Goal: Register for event/course

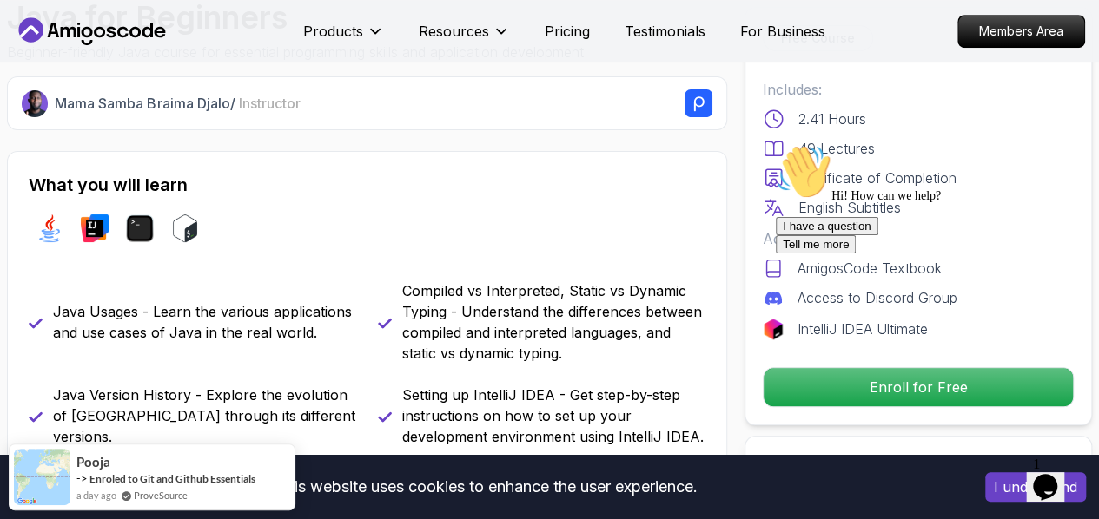
scroll to position [535, 0]
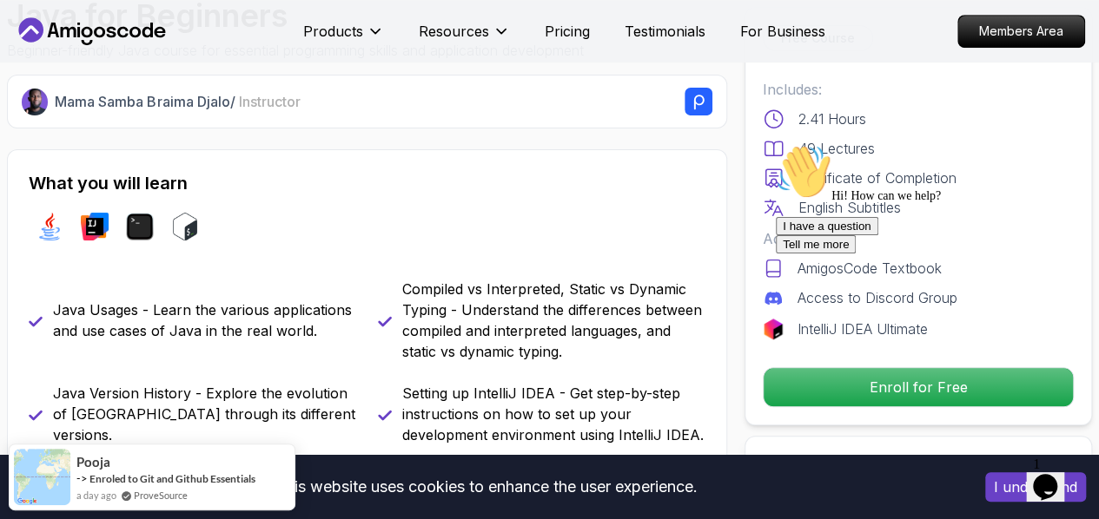
click at [896, 254] on div "I have a question Tell me more" at bounding box center [932, 235] width 313 height 36
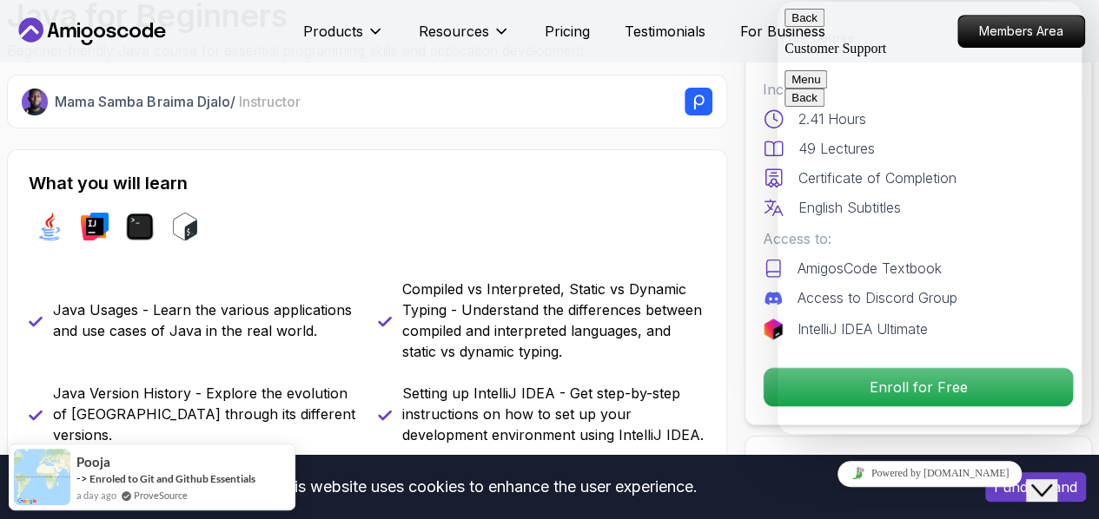
click at [814, 27] on button "Back" at bounding box center [804, 18] width 40 height 18
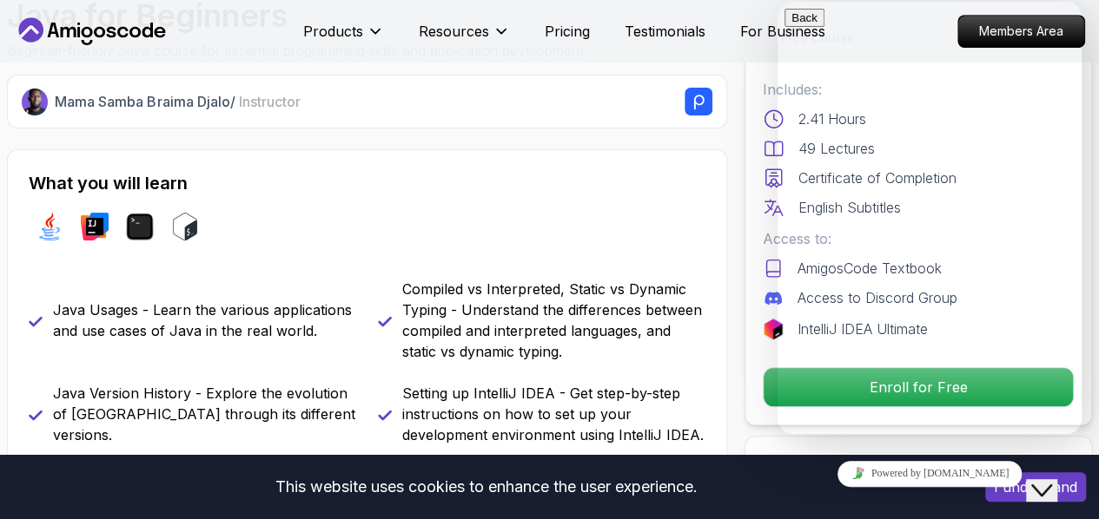
click at [1046, 479] on button "Close Chat This icon closes the chat window." at bounding box center [1041, 490] width 31 height 23
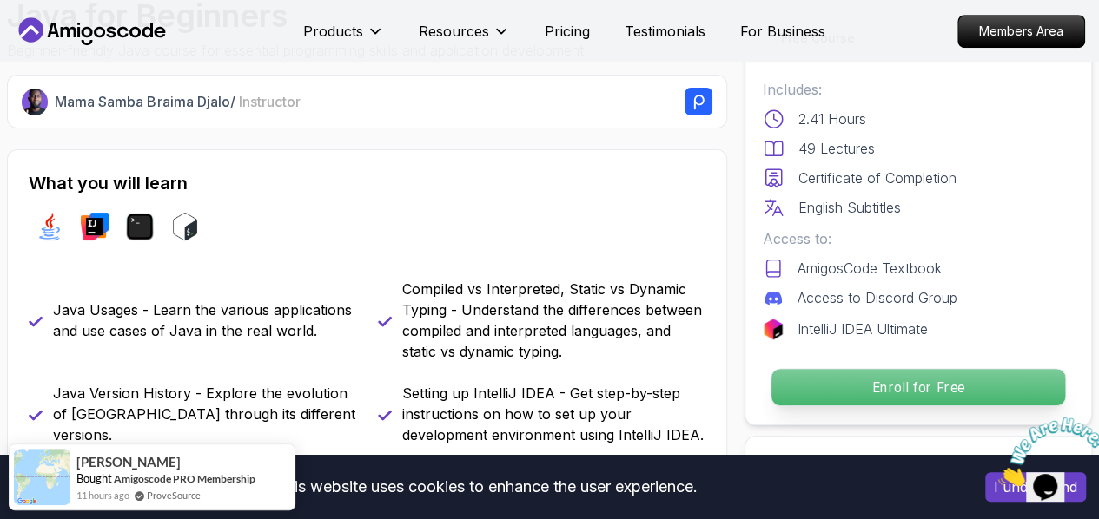
click at [1044, 392] on p "Enroll for Free" at bounding box center [918, 387] width 294 height 36
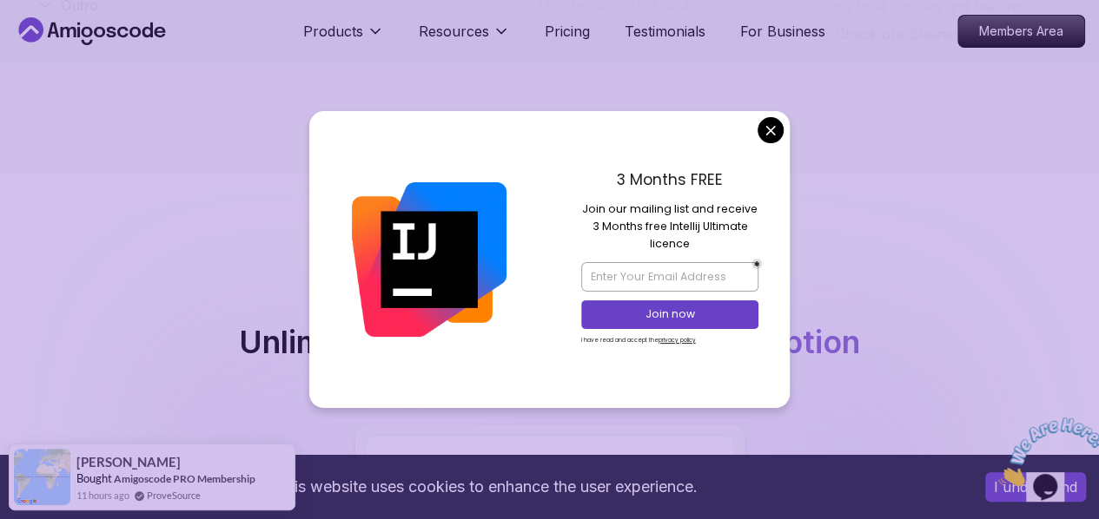
scroll to position [3395, 0]
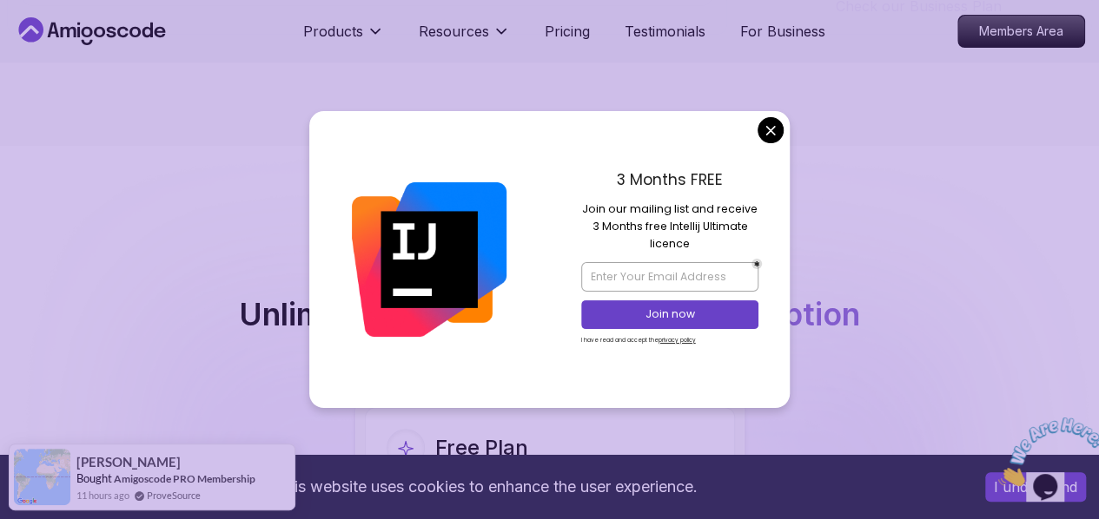
click at [998, 474] on icon "Close" at bounding box center [998, 481] width 0 height 15
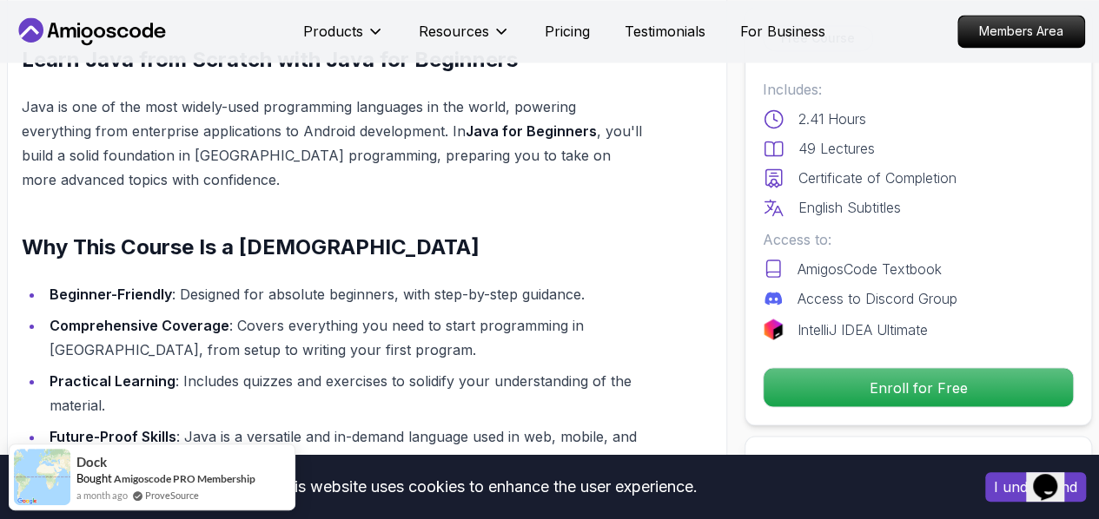
scroll to position [1438, 0]
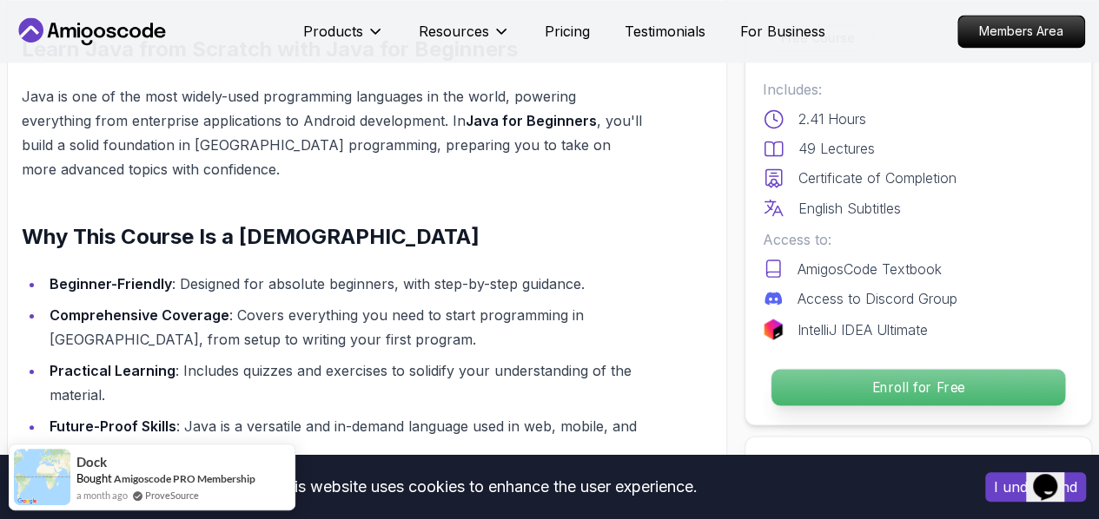
click at [867, 373] on p "Enroll for Free" at bounding box center [918, 387] width 294 height 36
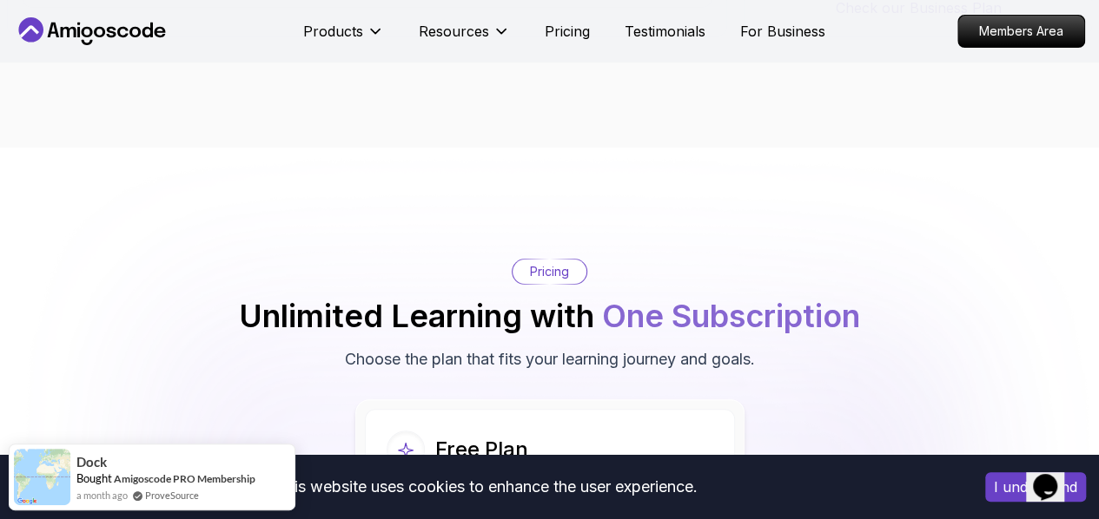
scroll to position [3395, 0]
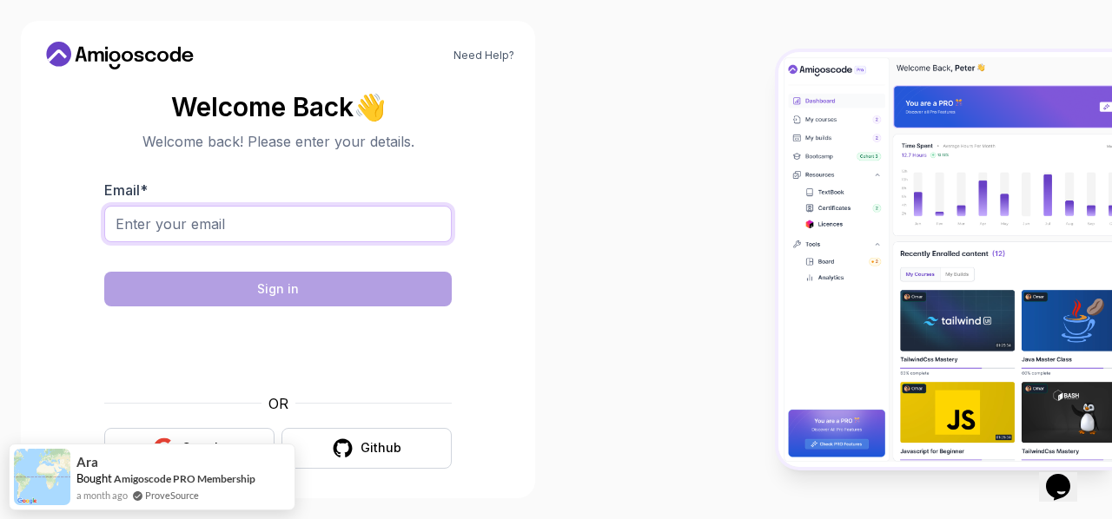
click at [360, 216] on input "Email *" at bounding box center [277, 224] width 347 height 36
type input "bhanuprakashponnaganti21@gmail.com"
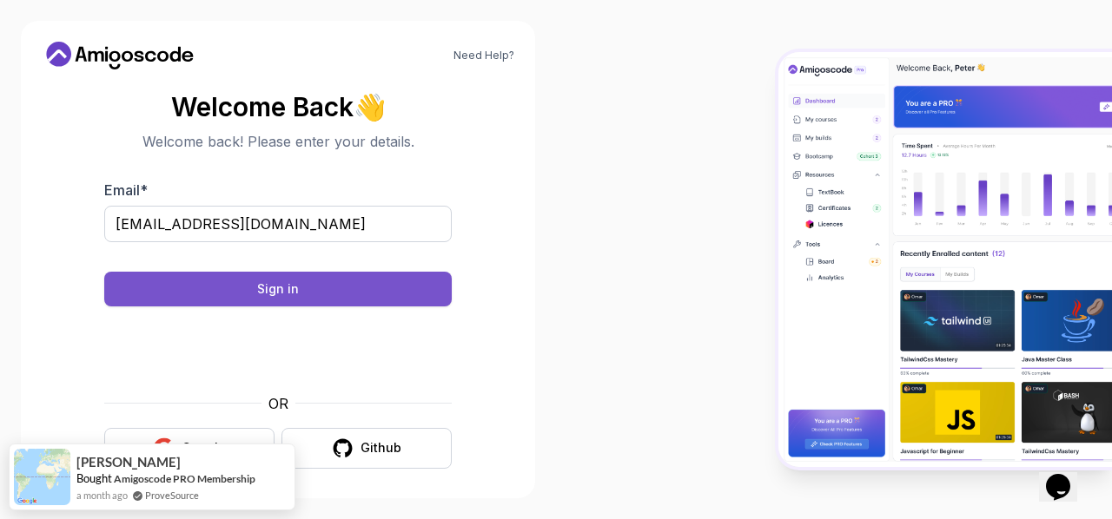
scroll to position [7, 0]
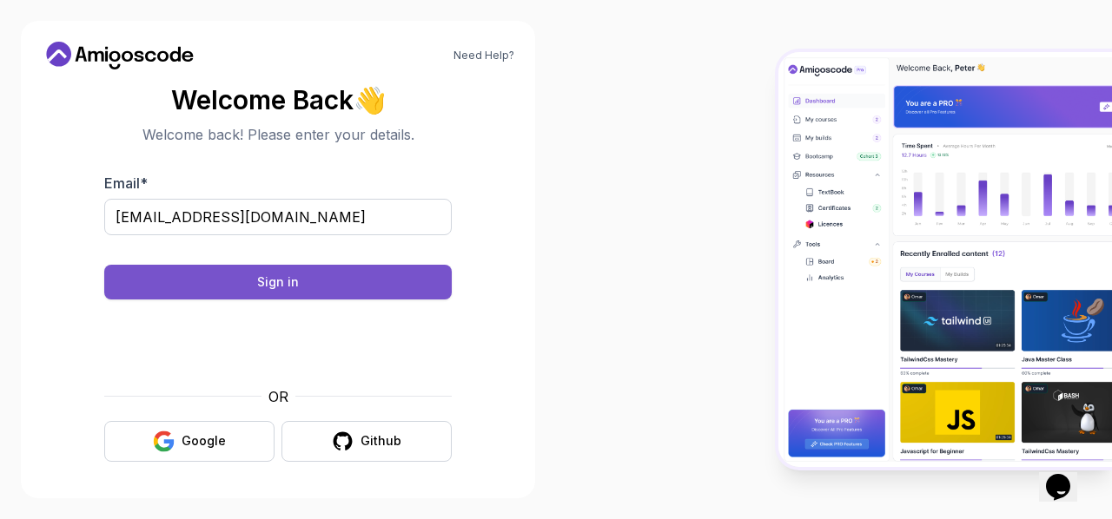
click at [423, 277] on button "Sign in" at bounding box center [277, 282] width 347 height 35
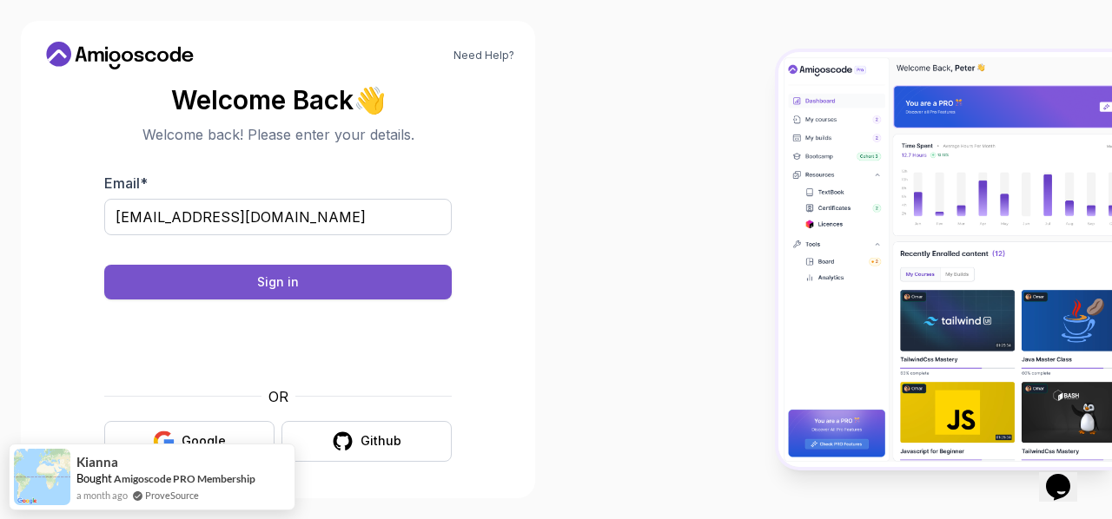
scroll to position [0, 0]
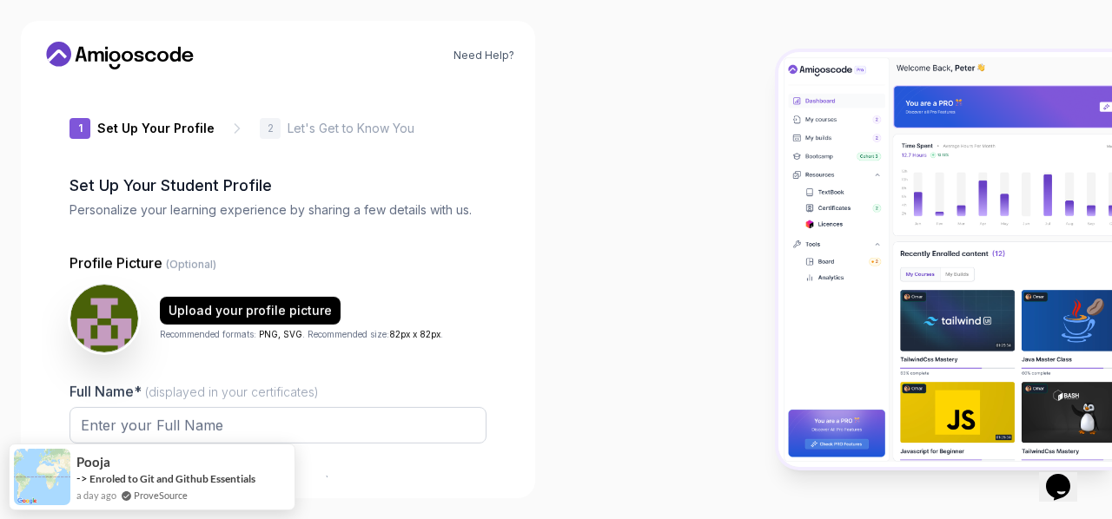
type input "livelyweasel48c85"
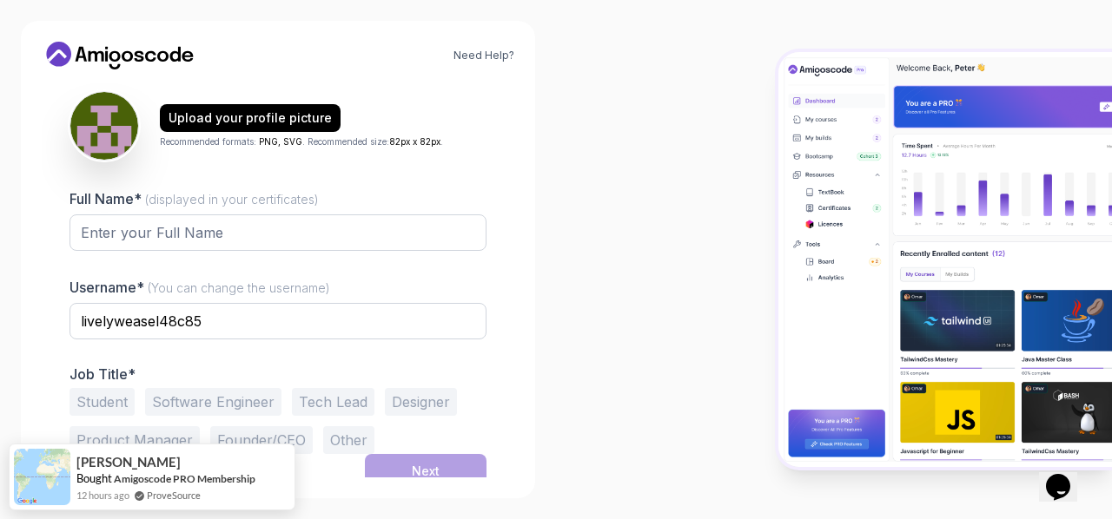
scroll to position [195, 0]
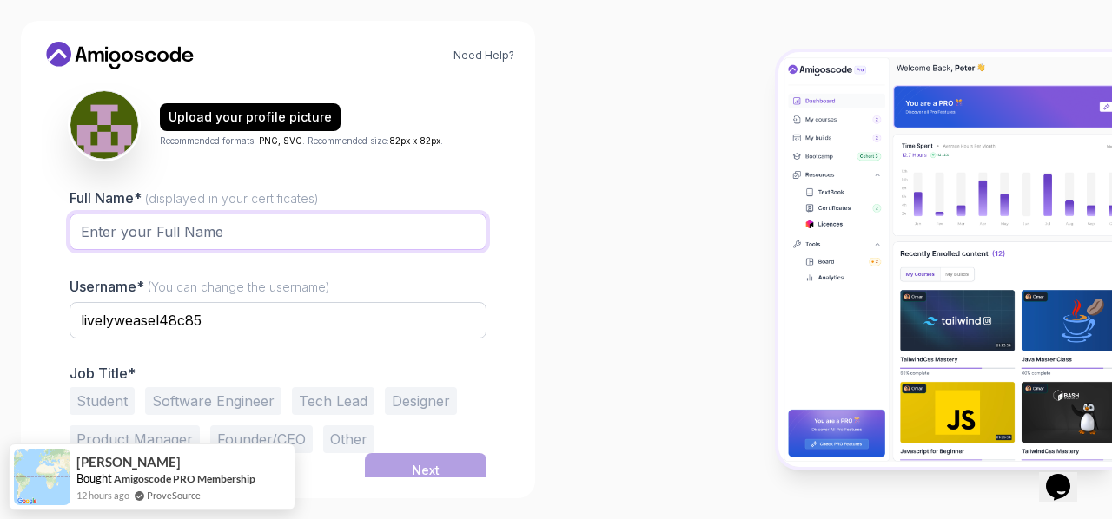
click at [396, 232] on input "Full Name* (displayed in your certificates)" at bounding box center [277, 232] width 417 height 36
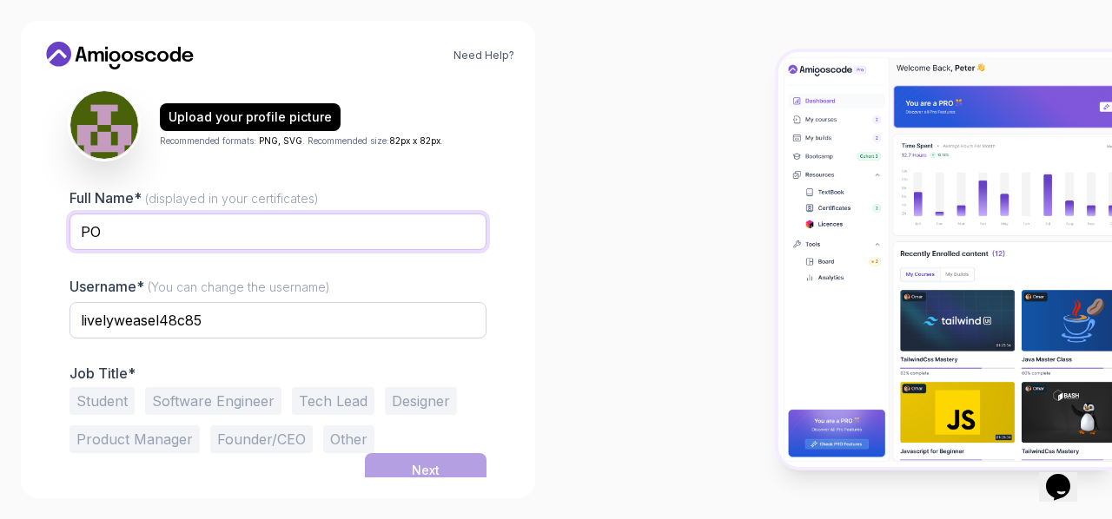
type input "[PERSON_NAME]"
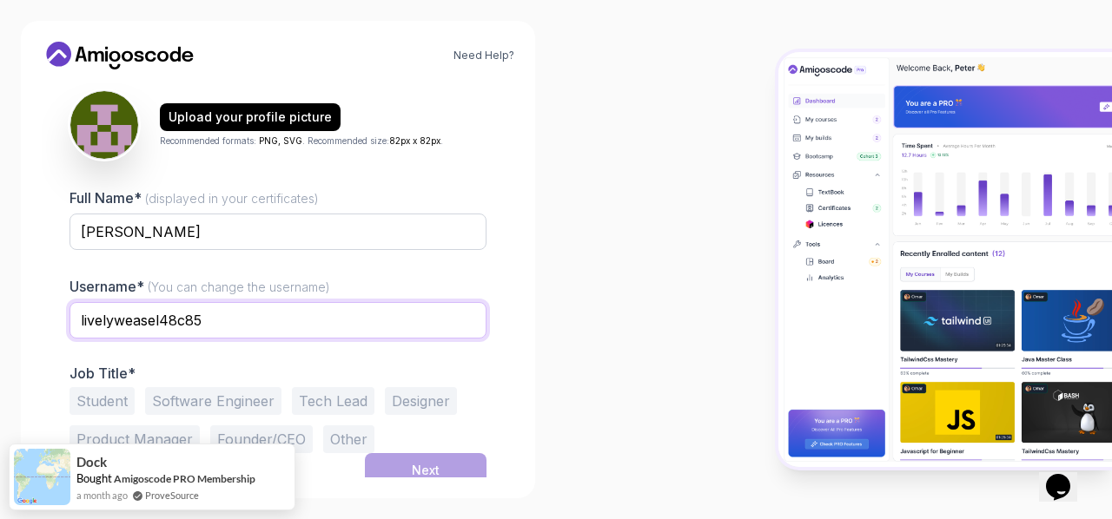
drag, startPoint x: 288, startPoint y: 319, endPoint x: 45, endPoint y: 267, distance: 248.7
click at [45, 267] on div "1 Set Up Your Profile 1 Set Up Your Profile 2 Let's Get to Know You Set Up Your…" at bounding box center [278, 86] width 473 height 394
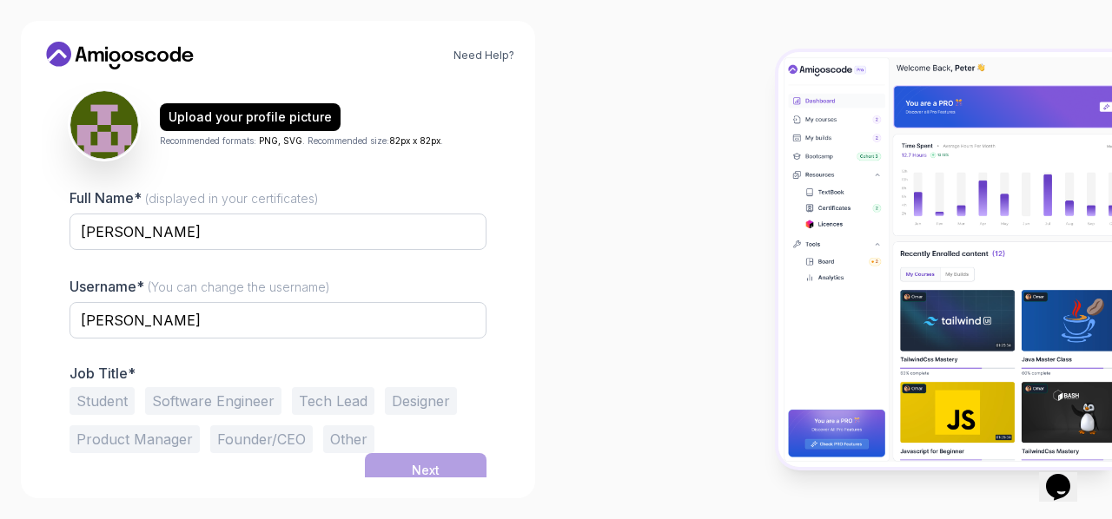
drag, startPoint x: 217, startPoint y: 327, endPoint x: 243, endPoint y: 295, distance: 40.7
click at [243, 295] on div "Username* (You can change the username) [PERSON_NAME]" at bounding box center [277, 317] width 417 height 82
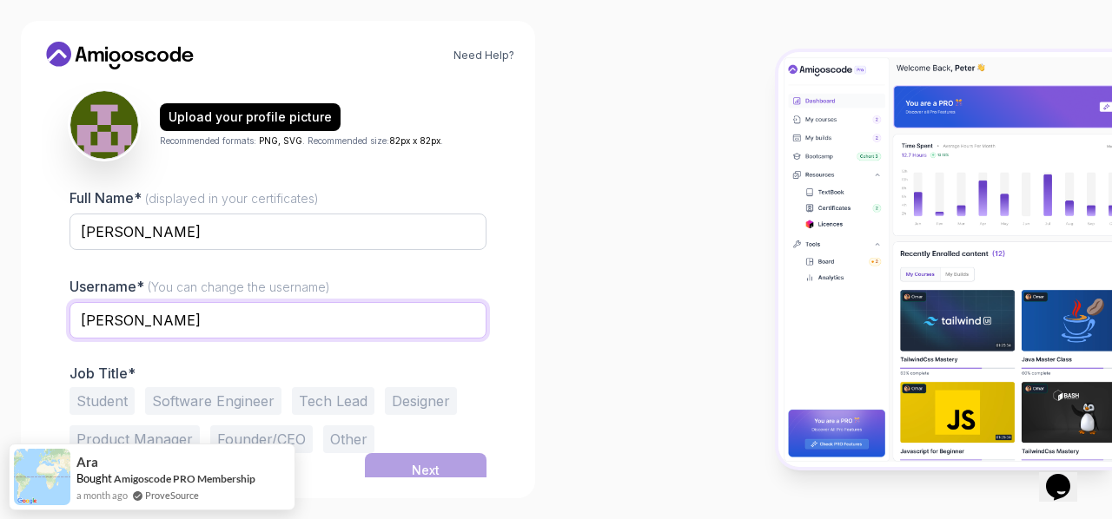
click at [134, 324] on input "[PERSON_NAME]" at bounding box center [277, 320] width 417 height 36
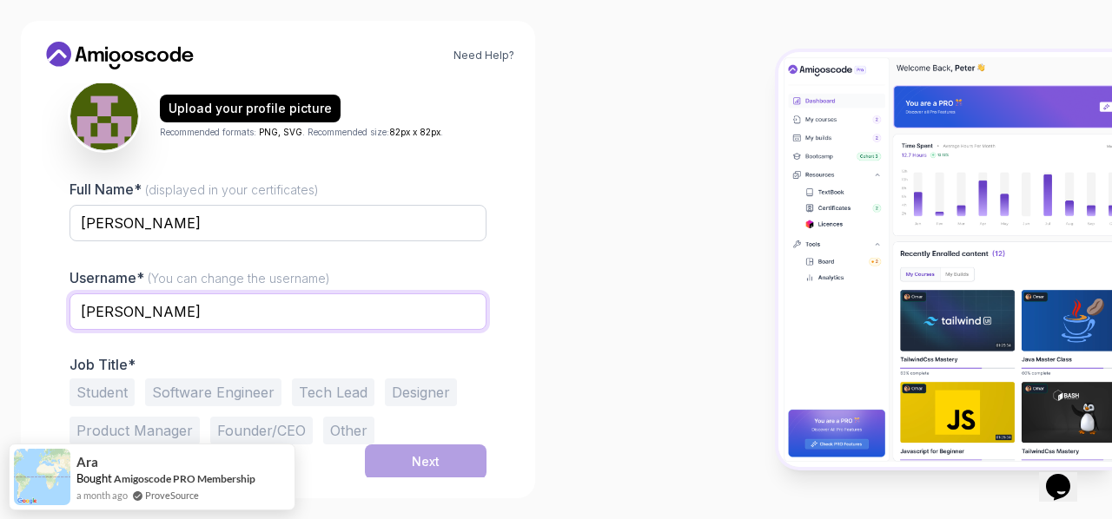
type input "[PERSON_NAME]"
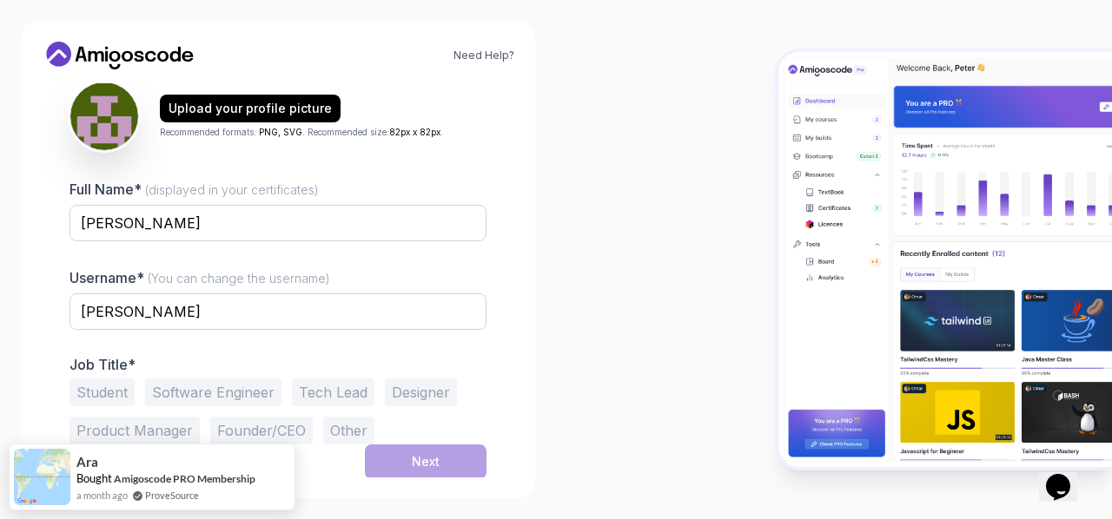
click at [102, 398] on button "Student" at bounding box center [101, 393] width 65 height 28
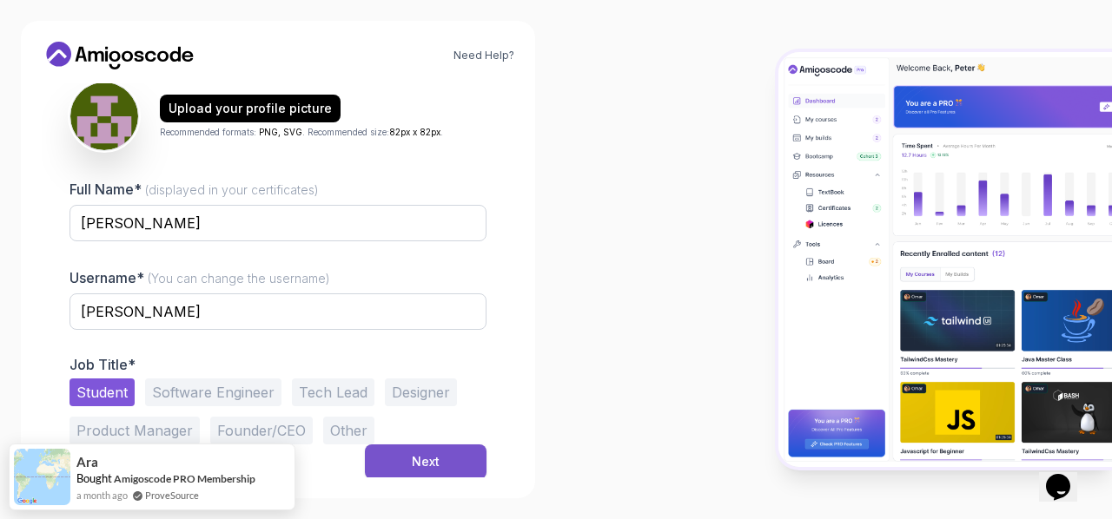
click at [395, 453] on button "Next" at bounding box center [426, 462] width 122 height 35
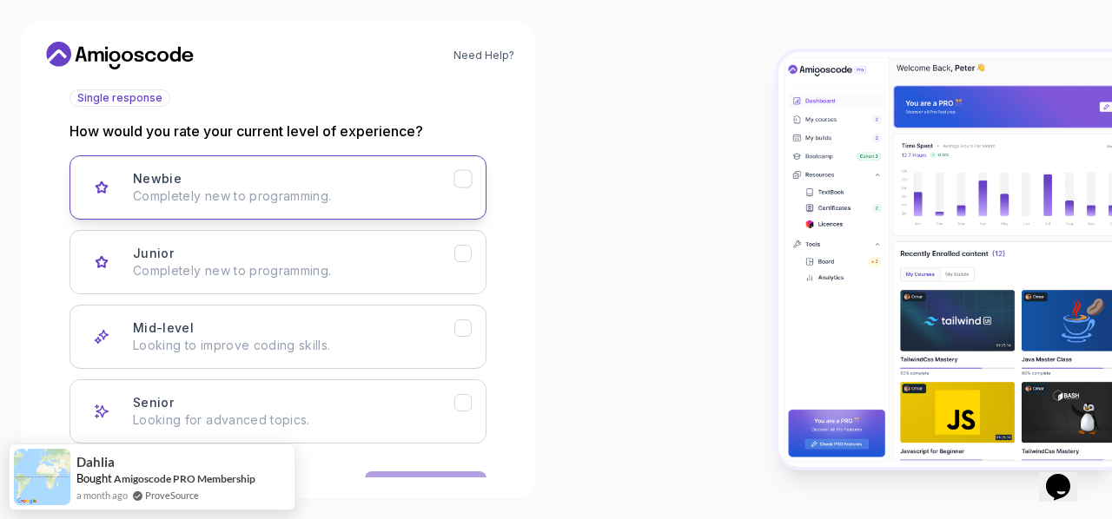
click at [398, 181] on div "Newbie Completely new to programming." at bounding box center [293, 187] width 321 height 35
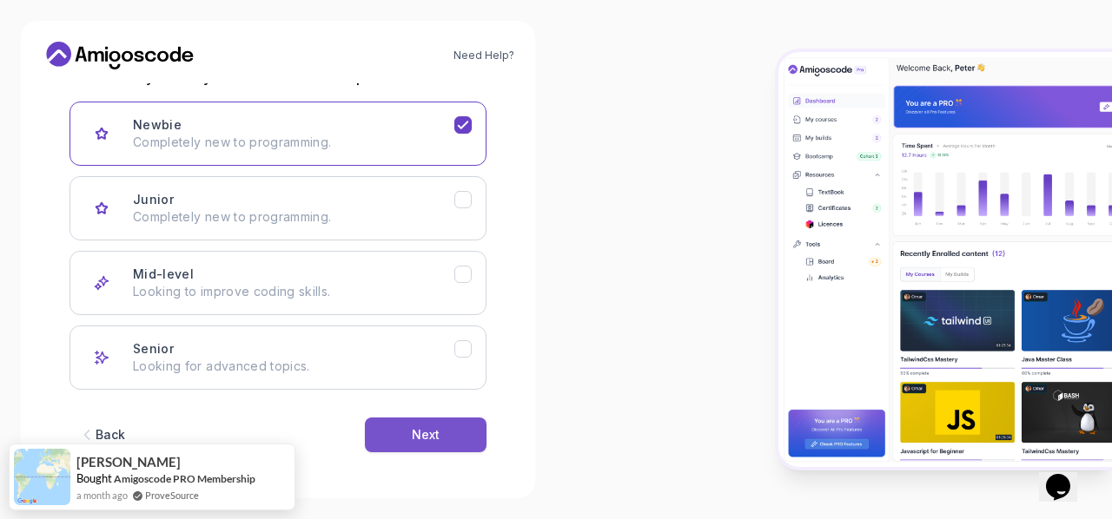
click at [468, 436] on button "Next" at bounding box center [426, 435] width 122 height 35
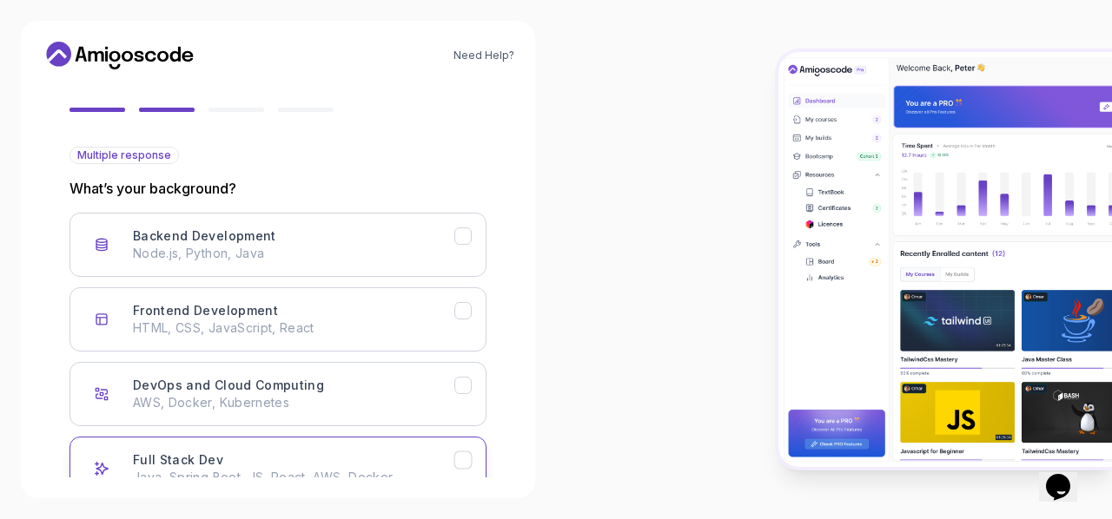
scroll to position [155, 0]
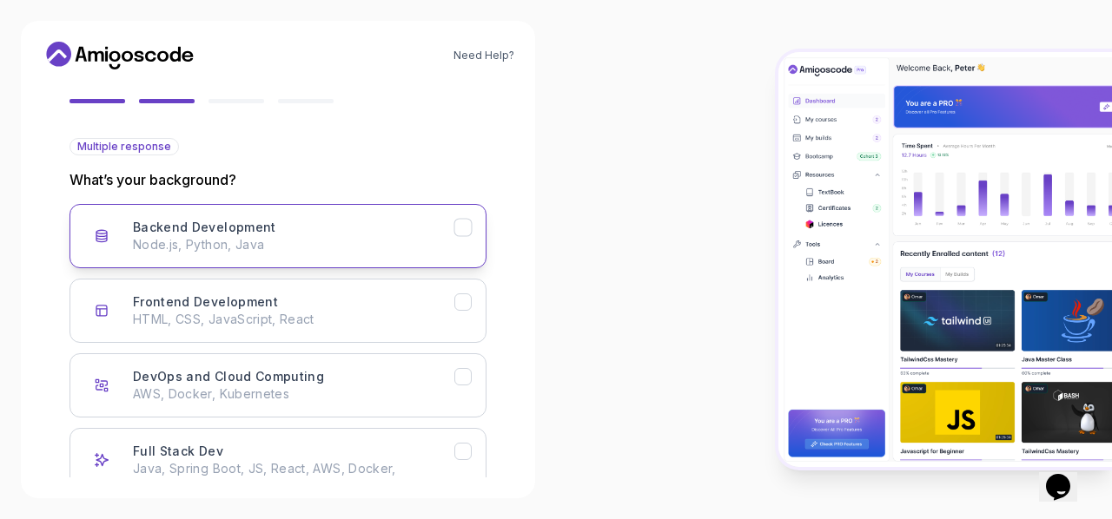
click at [368, 230] on div "Backend Development Node.js, Python, Java" at bounding box center [293, 236] width 321 height 35
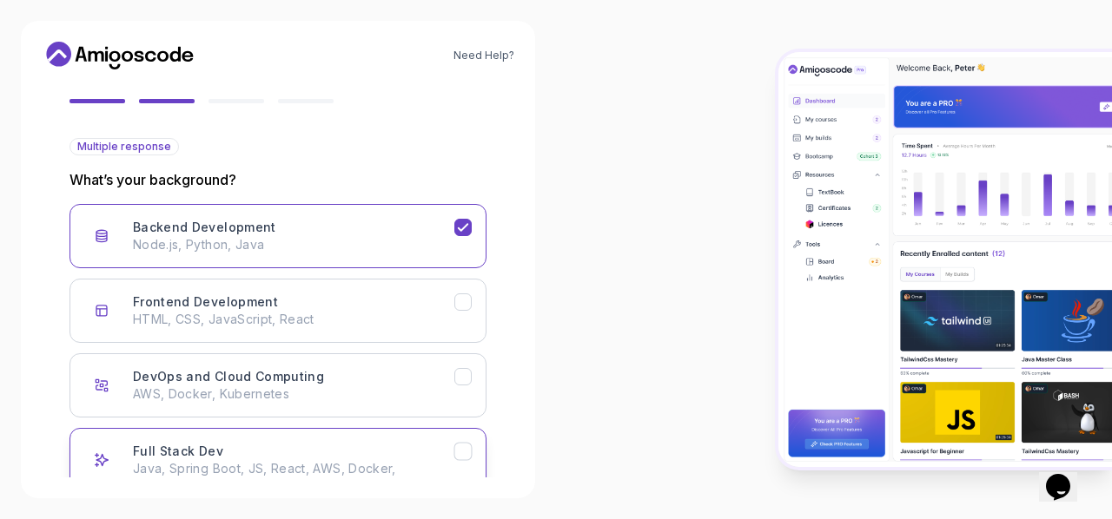
click at [304, 446] on div "Full Stack Dev Java, Spring Boot, JS, React, AWS, Docker, Kubernetes" at bounding box center [293, 469] width 321 height 52
drag, startPoint x: 304, startPoint y: 446, endPoint x: 309, endPoint y: 417, distance: 30.0
click at [309, 443] on div "Full Stack Dev Java, Spring Boot, JS, React, AWS, Docker, Kubernetes" at bounding box center [293, 469] width 321 height 52
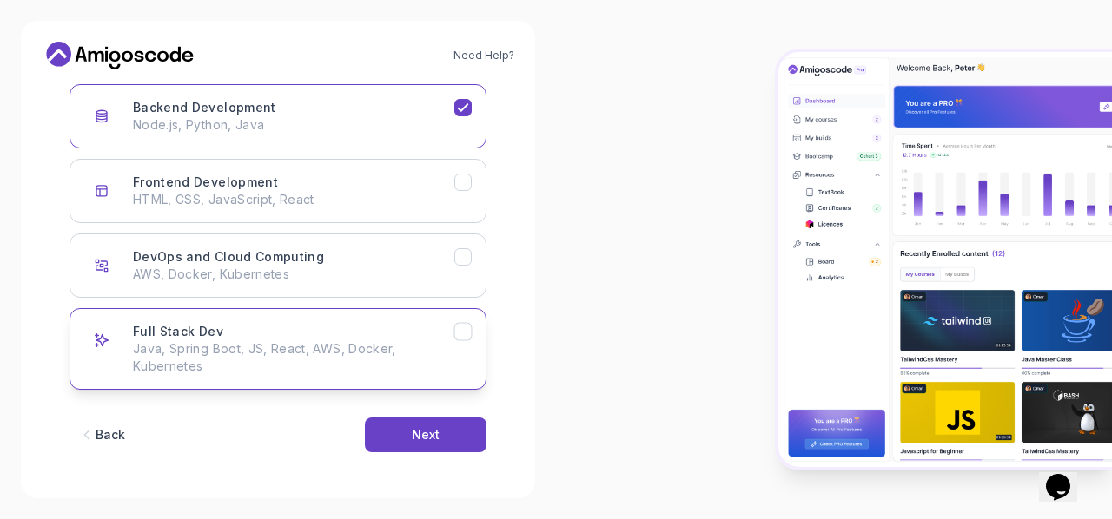
click at [384, 350] on p "Java, Spring Boot, JS, React, AWS, Docker, Kubernetes" at bounding box center [293, 358] width 321 height 35
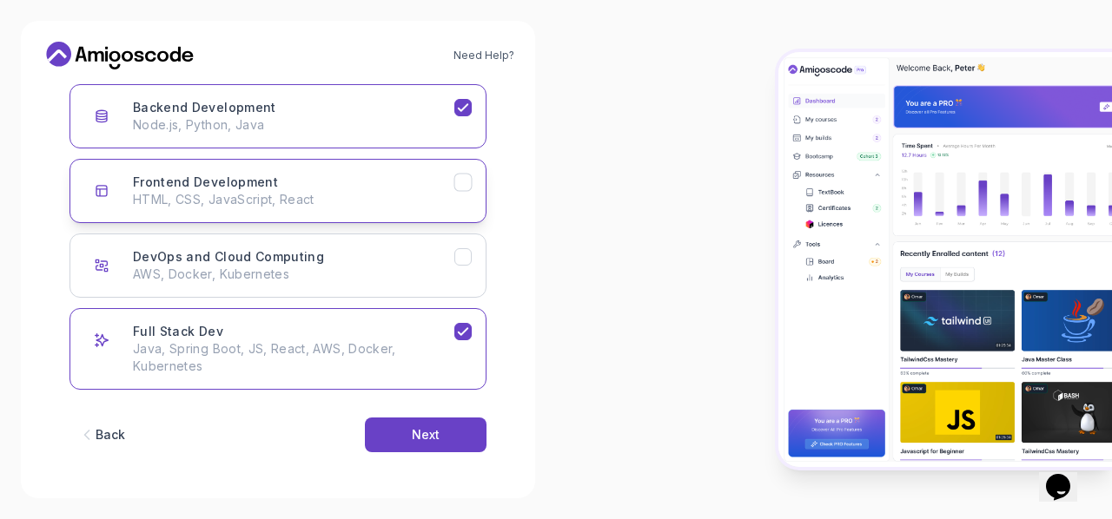
click at [324, 169] on button "Frontend Development HTML, CSS, JavaScript, React" at bounding box center [277, 191] width 417 height 64
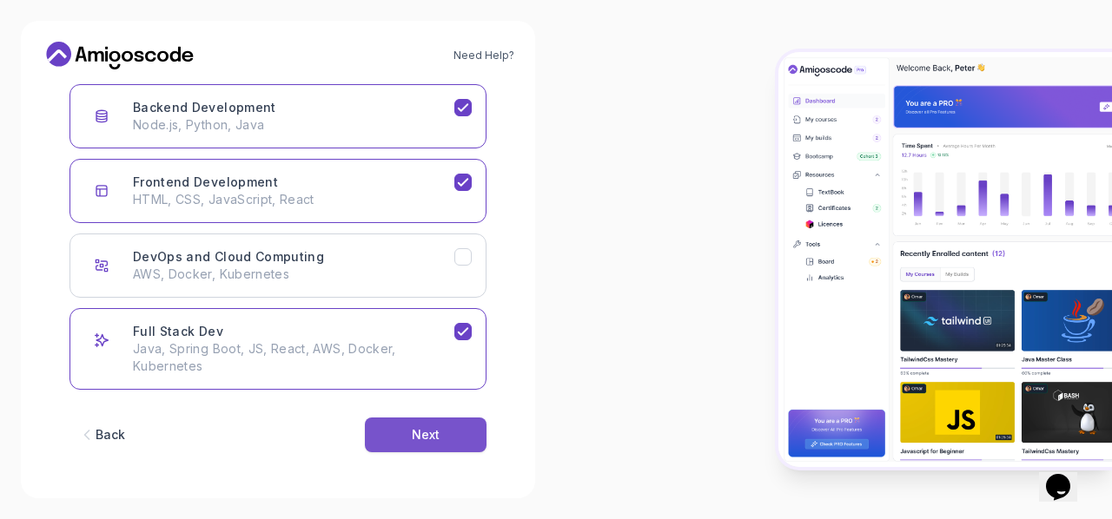
click at [389, 437] on button "Next" at bounding box center [426, 435] width 122 height 35
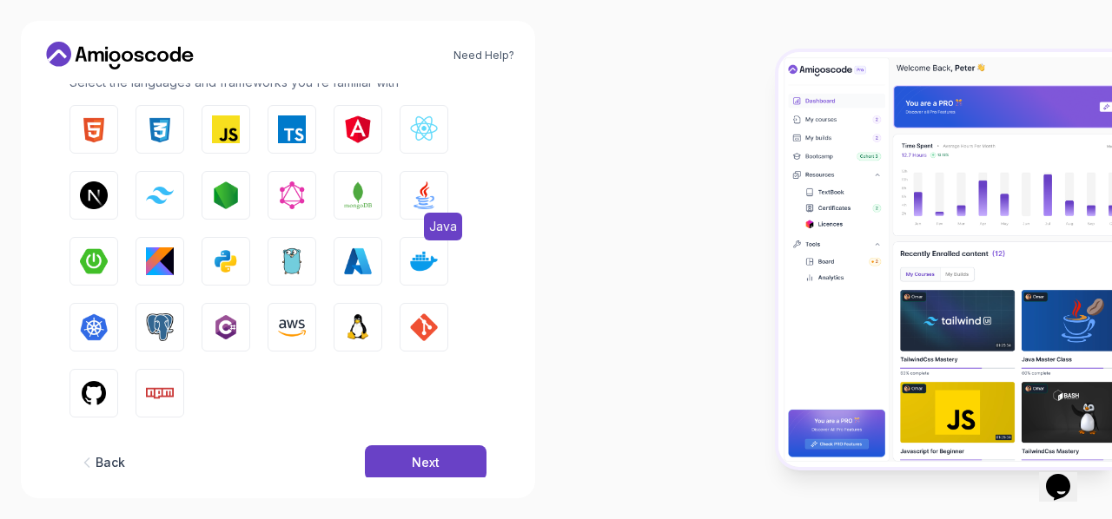
click at [444, 203] on button "Java" at bounding box center [424, 195] width 49 height 49
drag, startPoint x: 334, startPoint y: 469, endPoint x: 386, endPoint y: 453, distance: 53.8
click at [386, 453] on div "Back Next" at bounding box center [277, 463] width 417 height 90
click at [386, 453] on button "Next" at bounding box center [426, 463] width 122 height 35
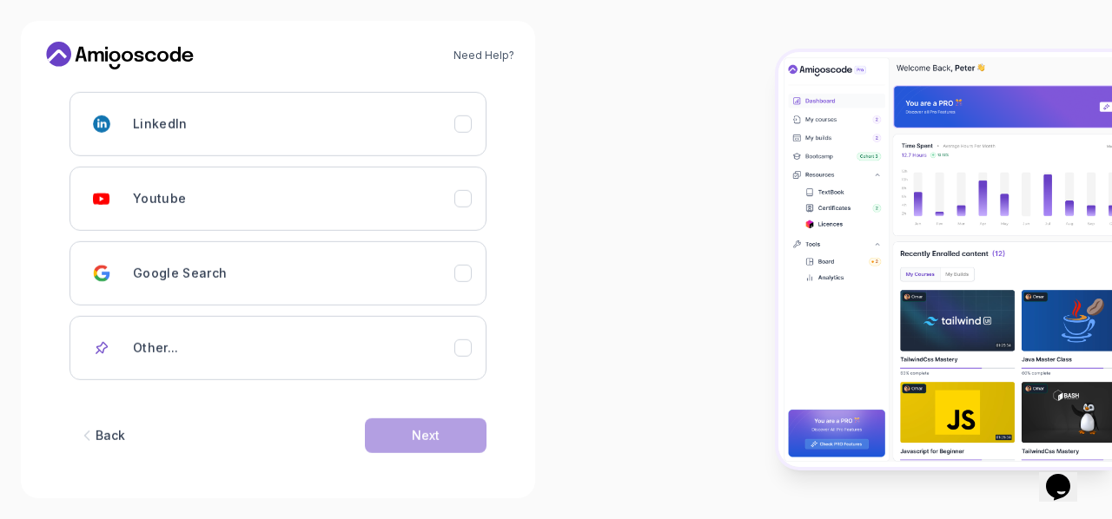
scroll to position [268, 0]
click at [261, 255] on div "Google Search" at bounding box center [293, 272] width 321 height 35
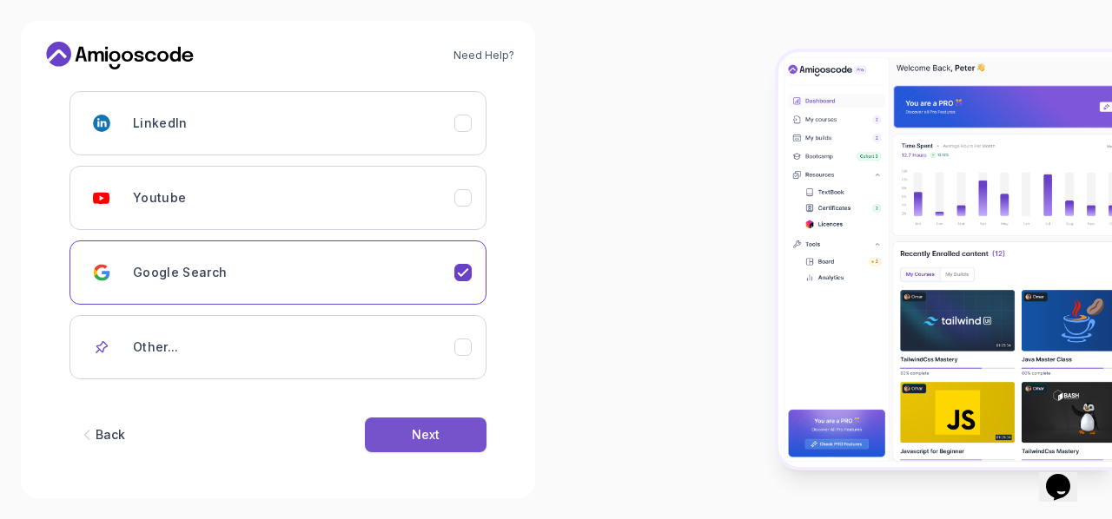
click at [397, 440] on button "Next" at bounding box center [426, 435] width 122 height 35
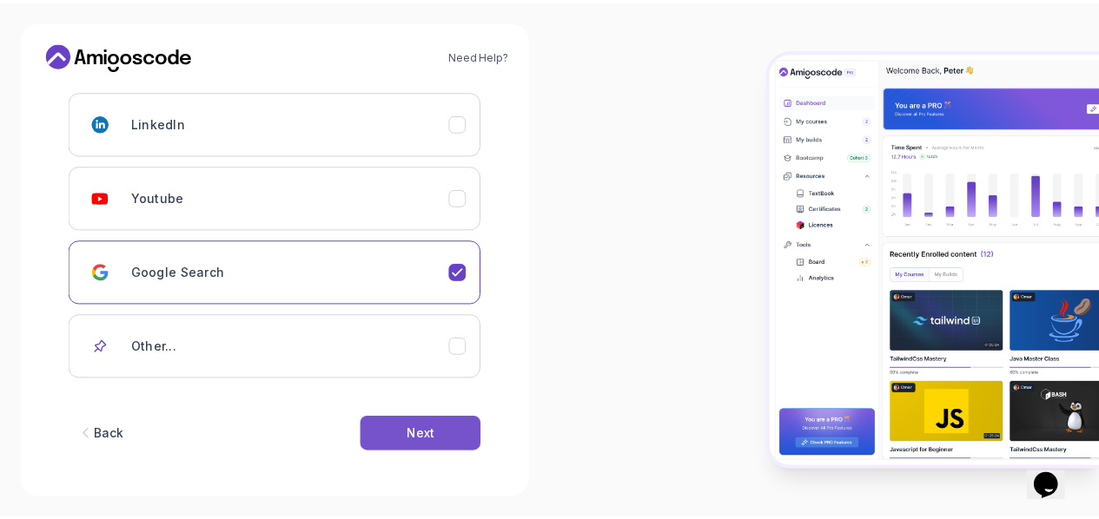
scroll to position [0, 0]
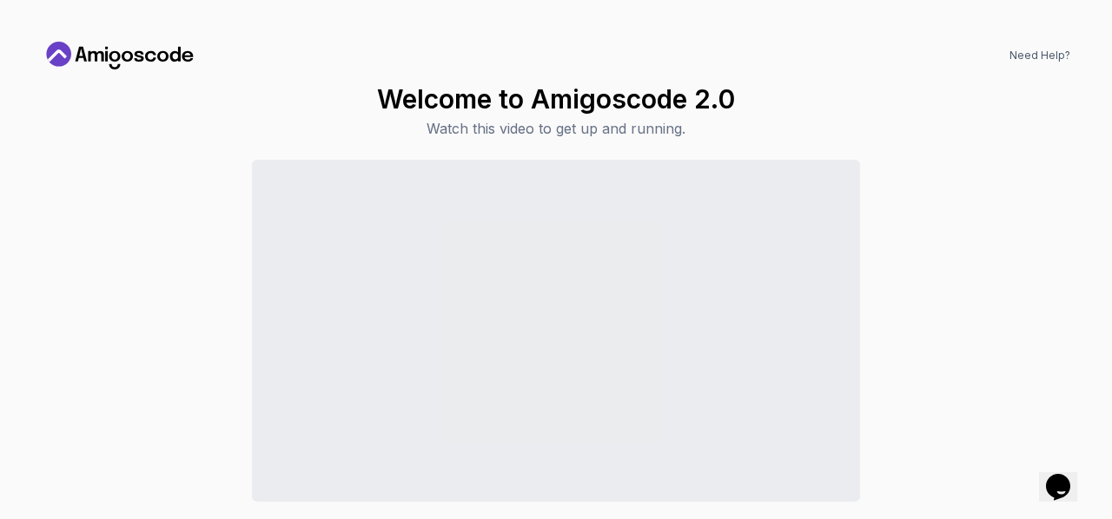
click at [156, 58] on icon at bounding box center [120, 56] width 156 height 28
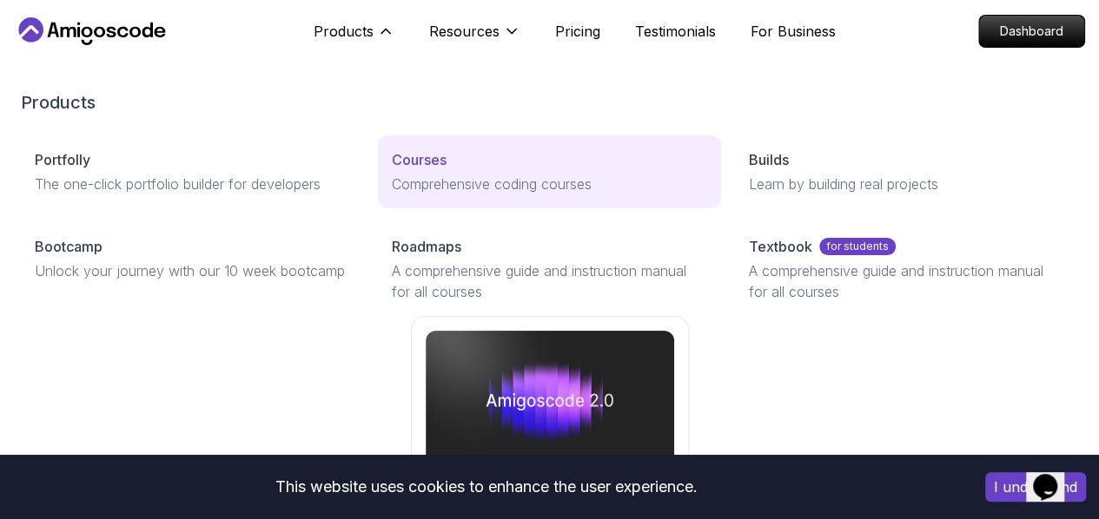
click at [392, 170] on p "Courses" at bounding box center [419, 159] width 55 height 21
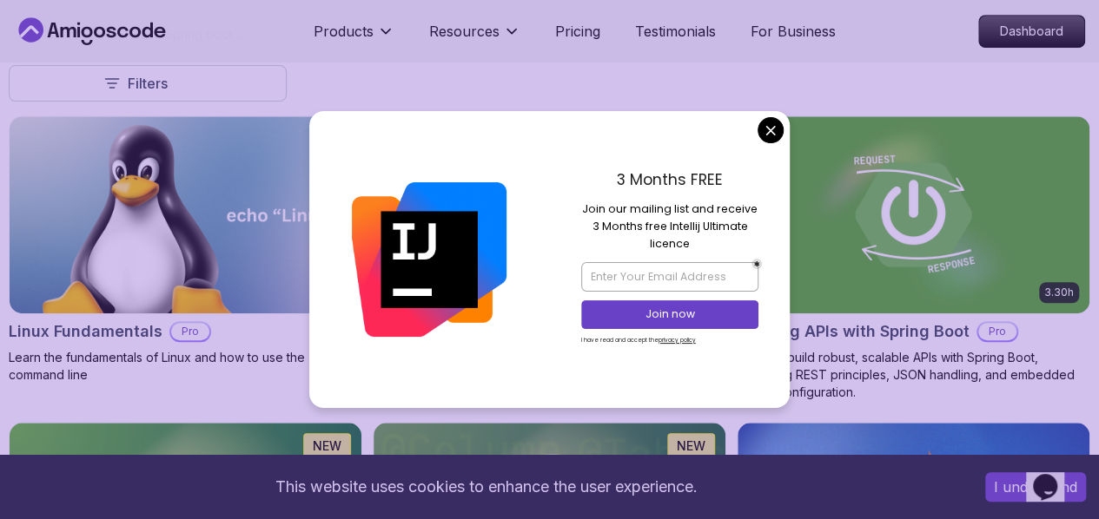
scroll to position [494, 0]
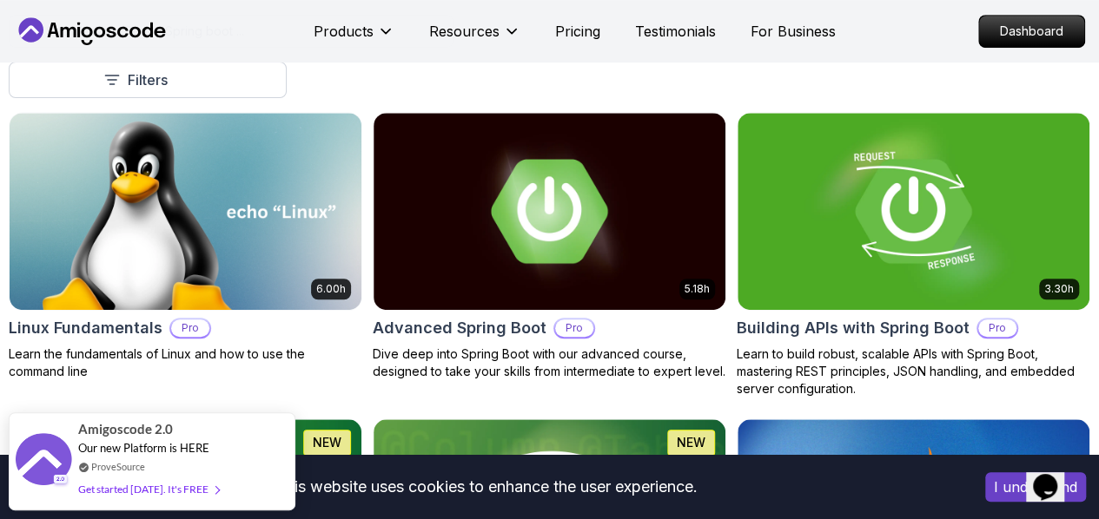
click at [0, 0] on button "Free" at bounding box center [0, 0] width 0 height 0
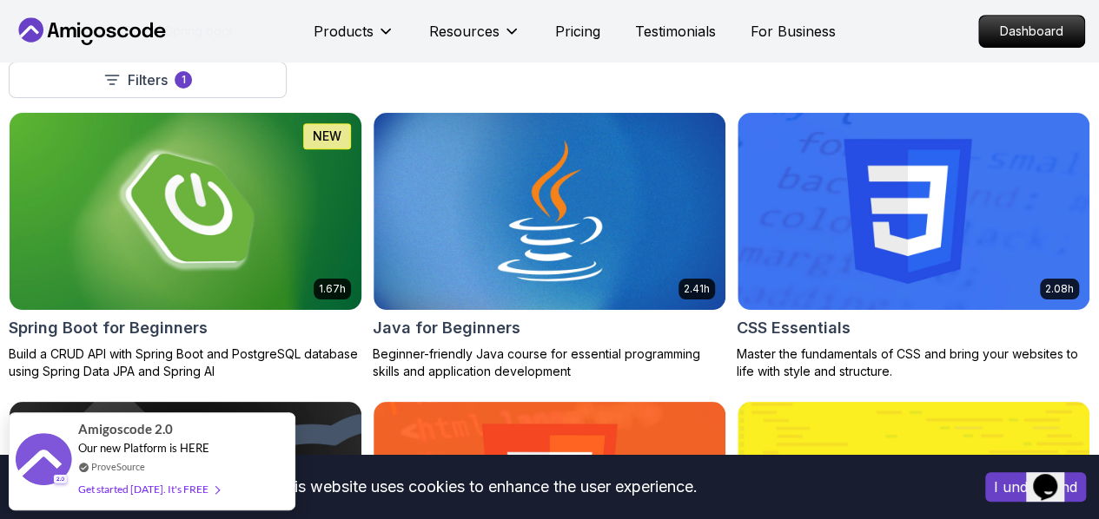
click at [370, 202] on img at bounding box center [185, 211] width 369 height 207
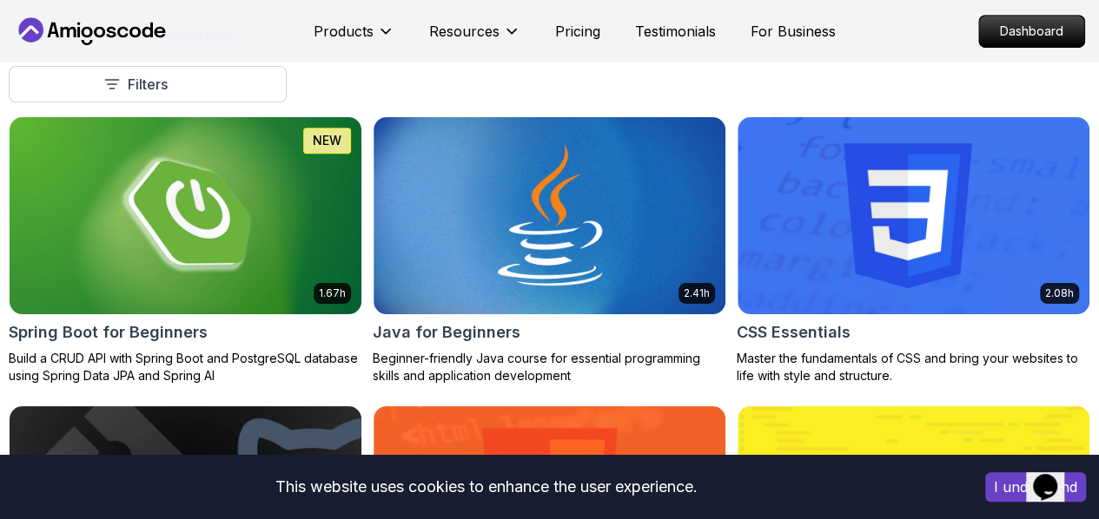
scroll to position [494, 0]
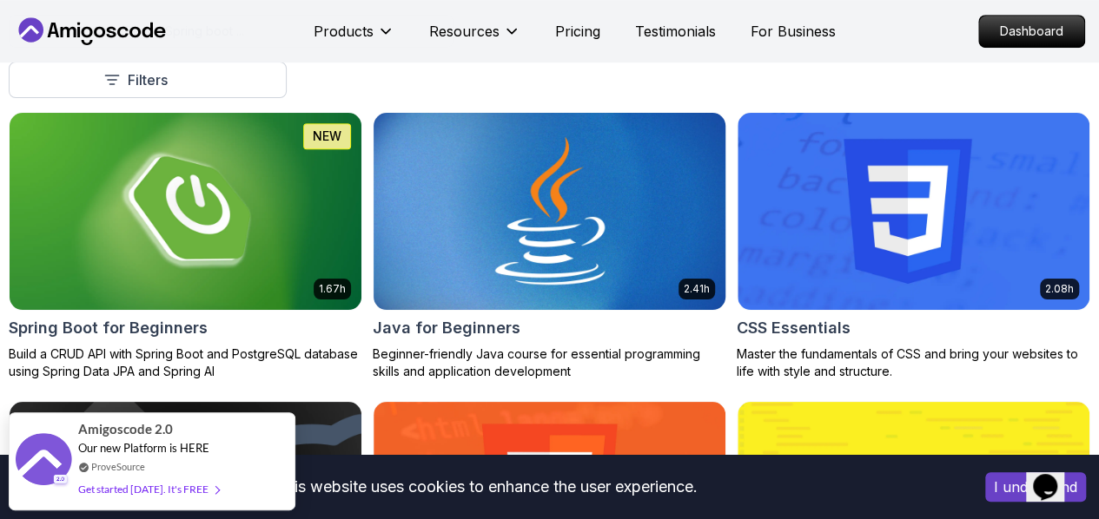
click at [641, 158] on img at bounding box center [549, 211] width 369 height 207
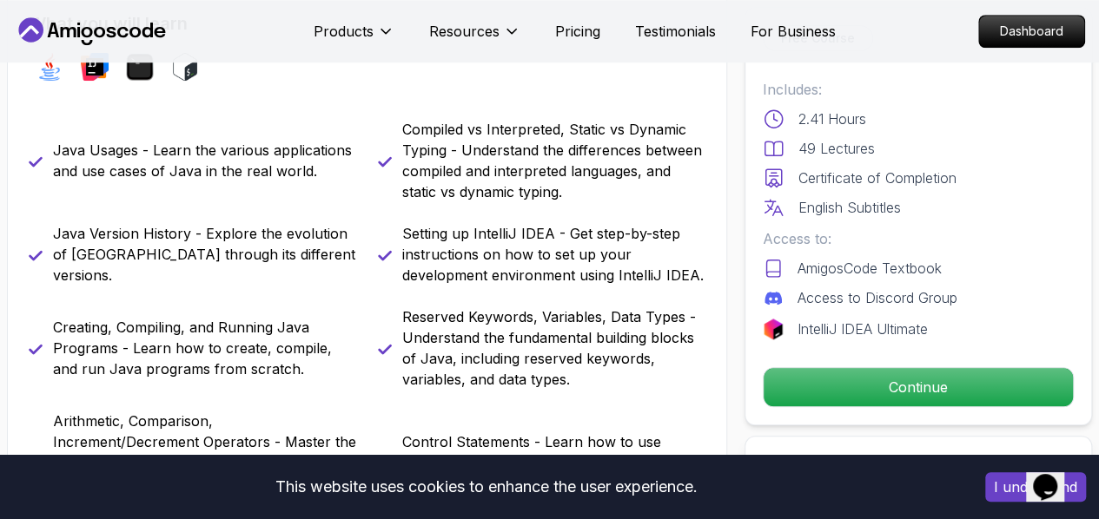
scroll to position [720, 0]
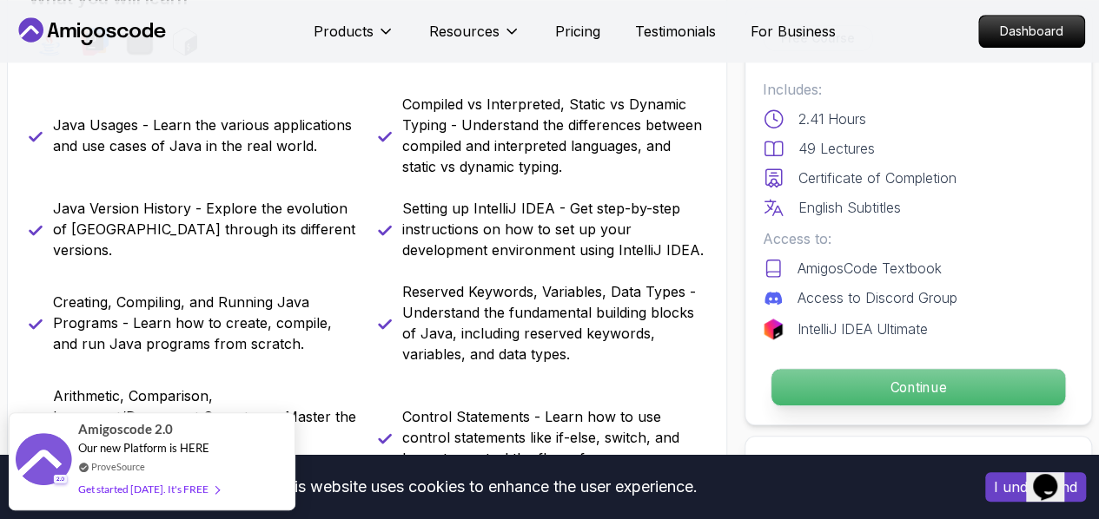
click at [857, 376] on p "Continue" at bounding box center [918, 387] width 294 height 36
click at [860, 395] on p "Continue" at bounding box center [918, 387] width 294 height 36
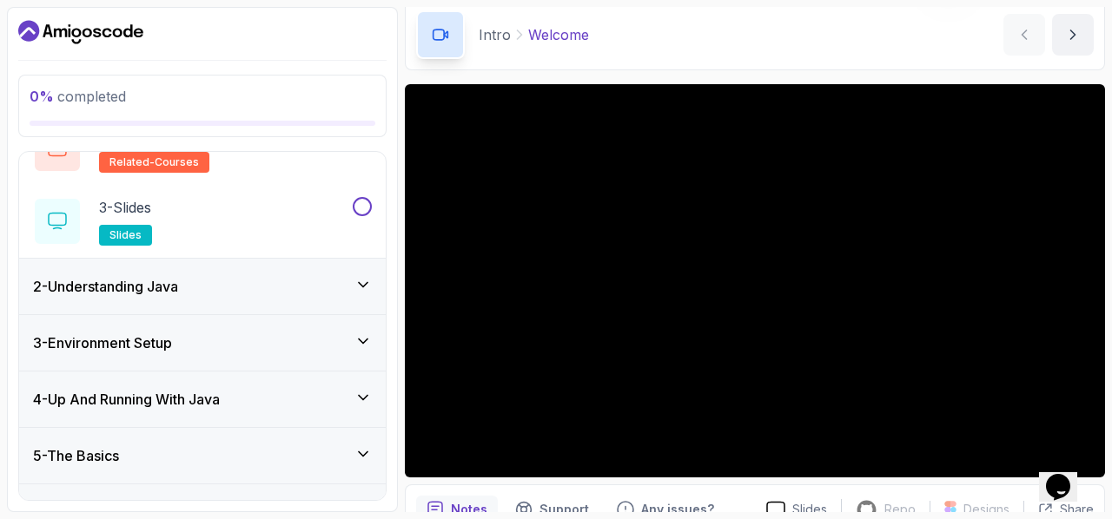
scroll to position [179, 0]
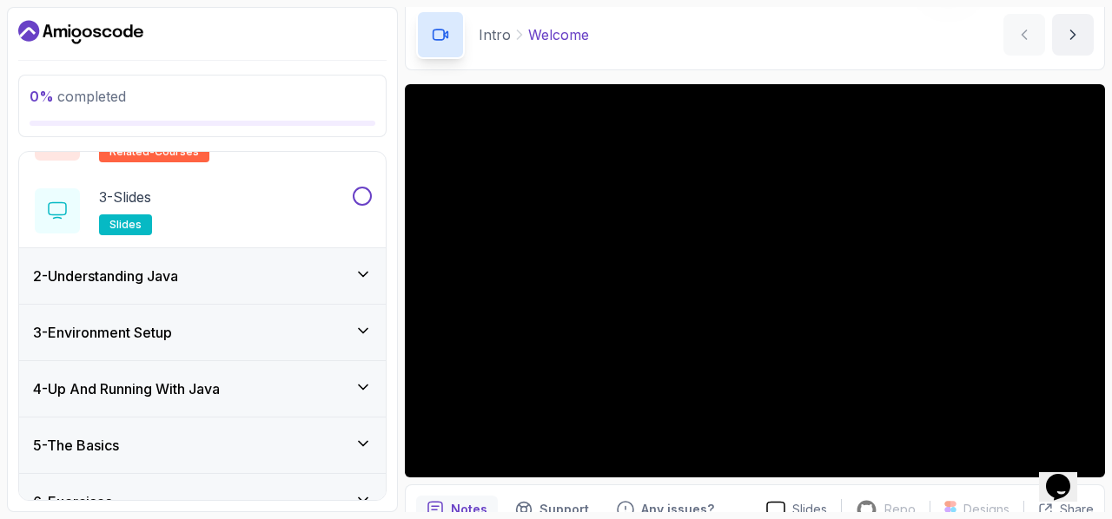
click at [300, 227] on div "3 - Slides slides" at bounding box center [191, 211] width 316 height 49
